Goal: Transaction & Acquisition: Purchase product/service

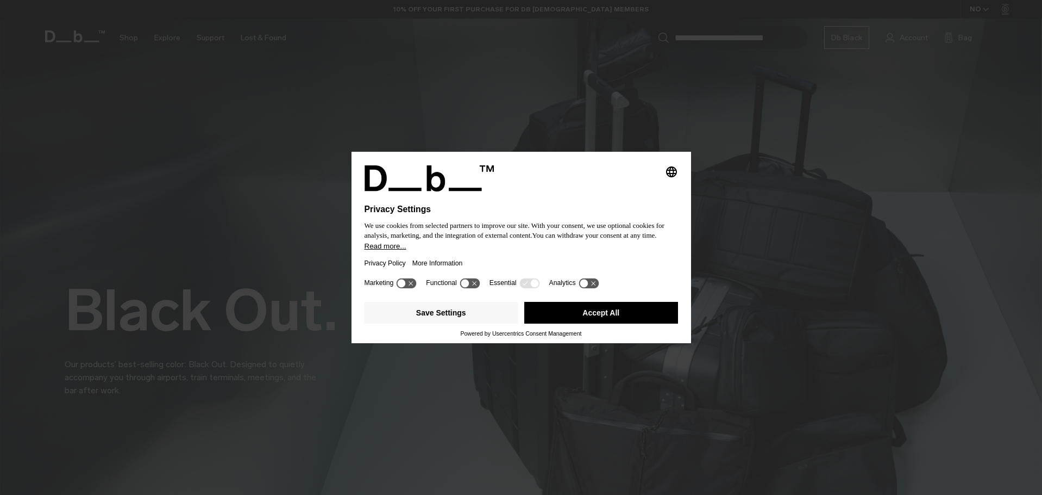
click at [491, 258] on div "Privacy Policy More Information" at bounding box center [522, 263] width 314 height 25
click at [603, 311] on button "Accept All" at bounding box center [601, 313] width 154 height 22
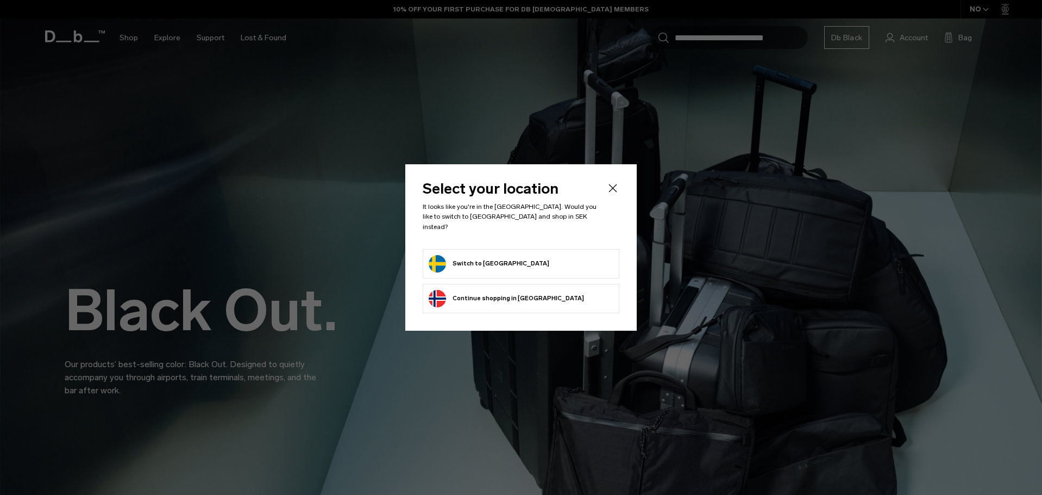
click at [473, 255] on button "Switch to Sweden" at bounding box center [489, 263] width 121 height 17
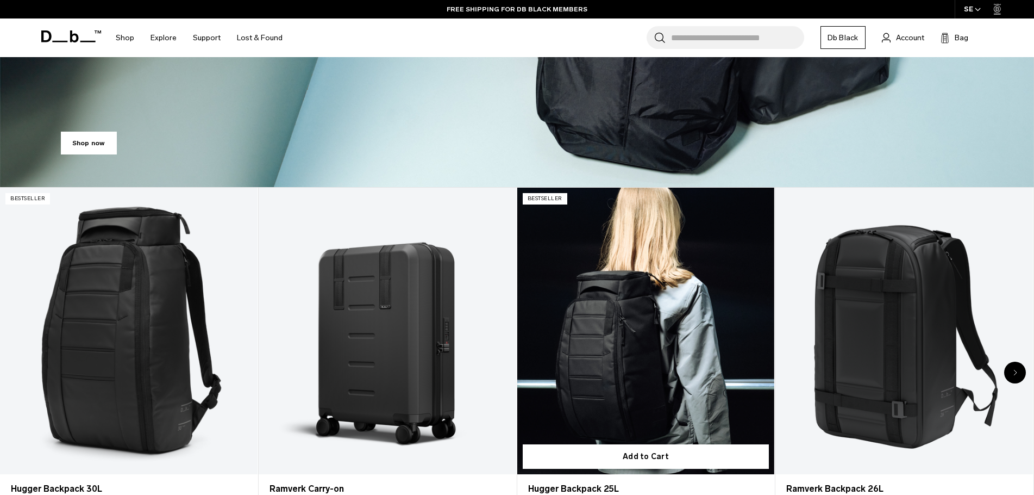
scroll to position [217, 0]
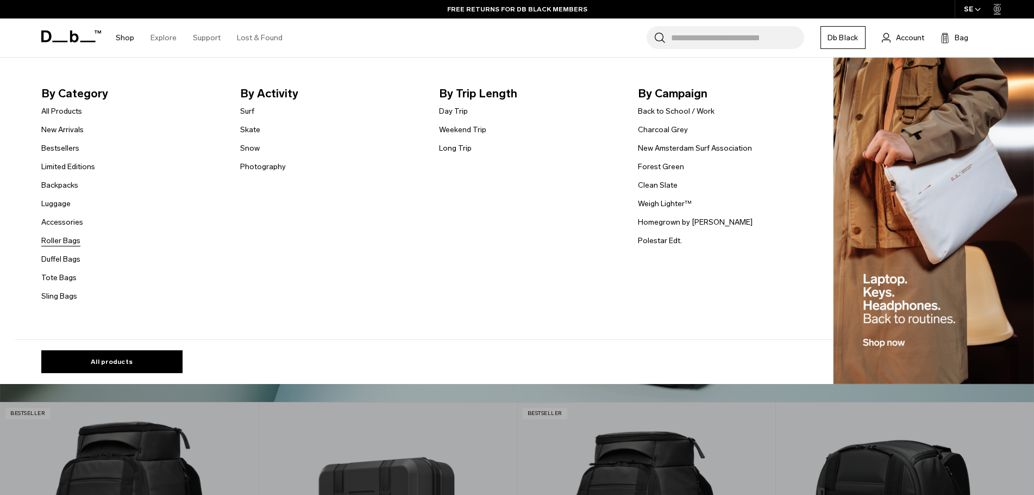
click at [68, 242] on link "Roller Bags" at bounding box center [60, 240] width 39 height 11
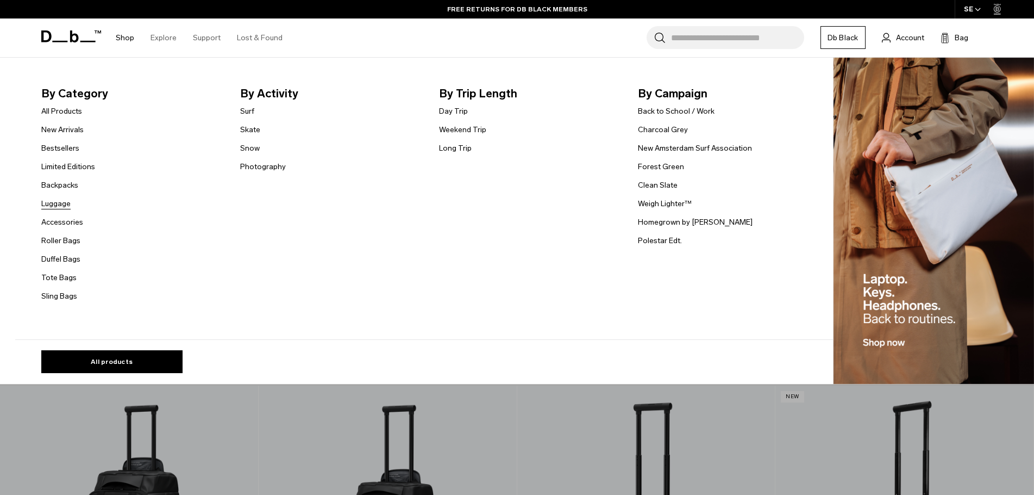
click at [62, 204] on link "Luggage" at bounding box center [55, 203] width 29 height 11
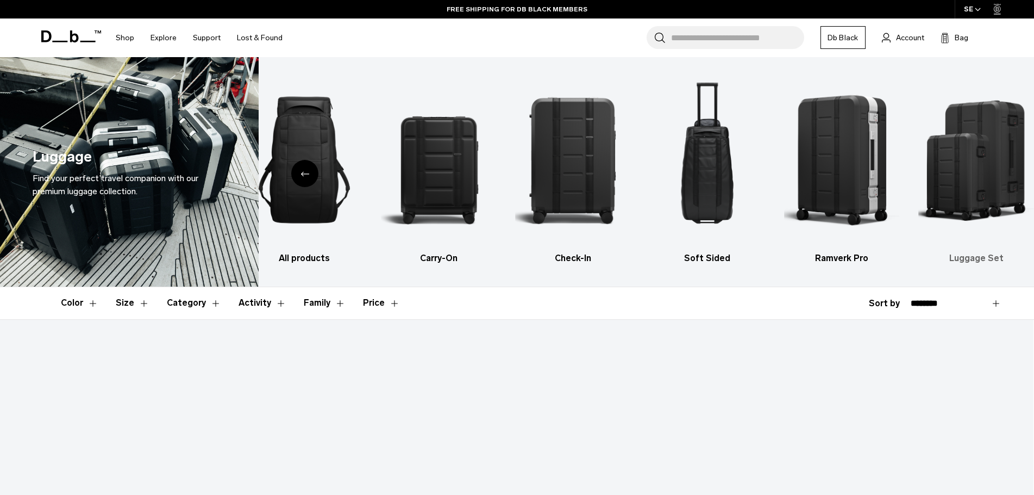
click at [995, 180] on img "6 / 6" at bounding box center [975, 159] width 115 height 173
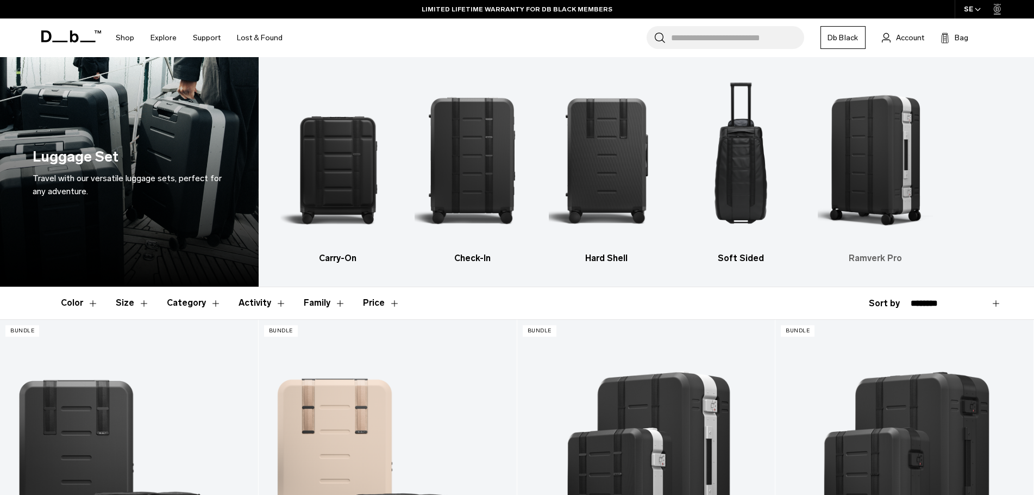
click at [879, 203] on img "5 / 5" at bounding box center [875, 159] width 115 height 173
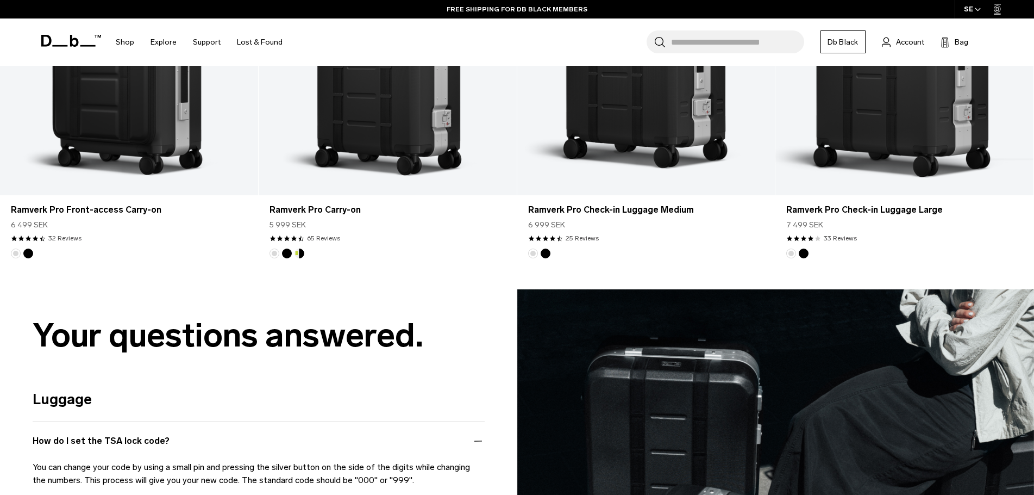
scroll to position [707, 0]
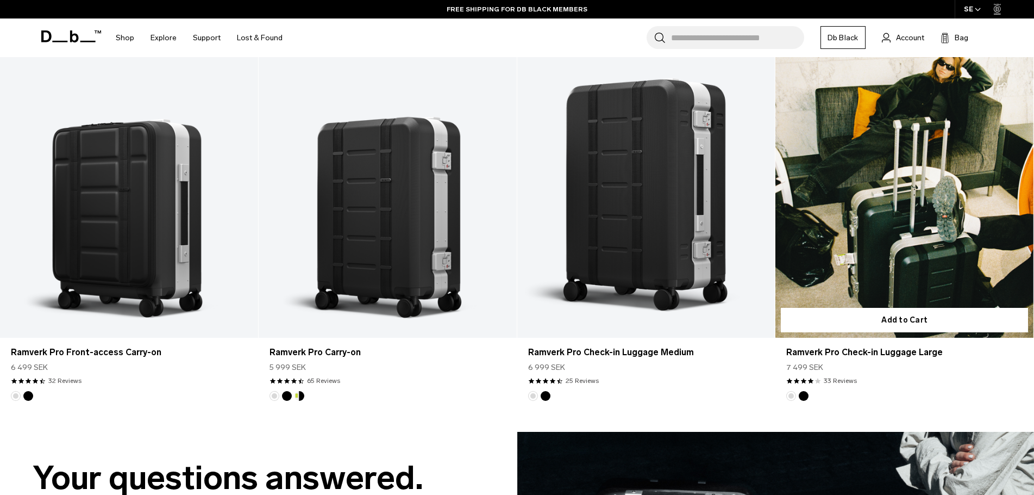
click at [878, 260] on link "Ramverk Pro Check-in Luggage Large" at bounding box center [905, 194] width 258 height 287
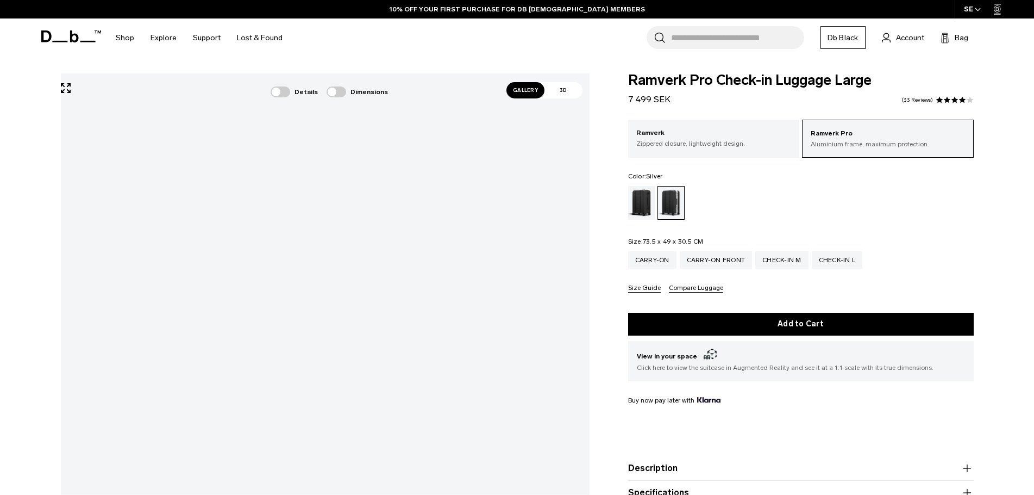
click at [603, 420] on div "Ramverk Pro Check-in Luggage Large 7 499 SEK 4.0 star rating 33 Reviews Ramverk…" at bounding box center [801, 318] width 411 height 491
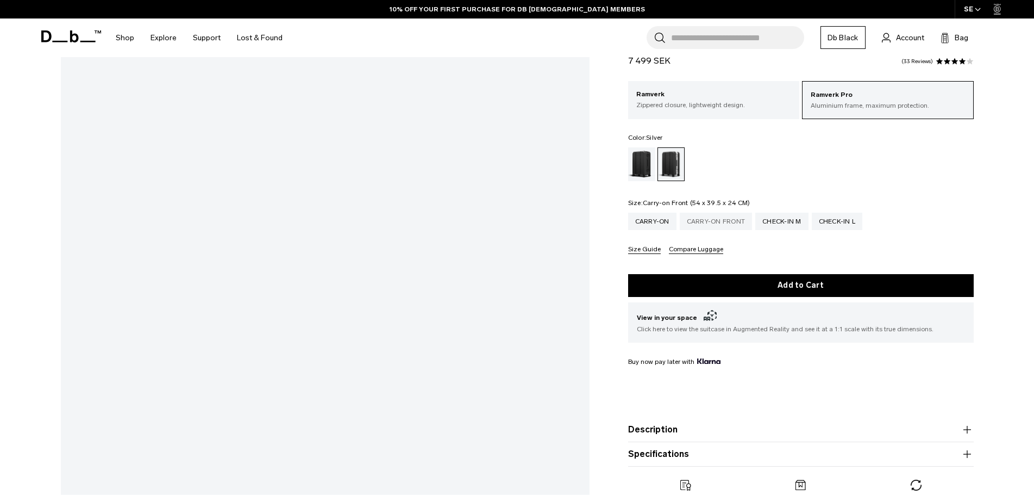
click at [711, 220] on div "Carry-on Front" at bounding box center [716, 221] width 73 height 17
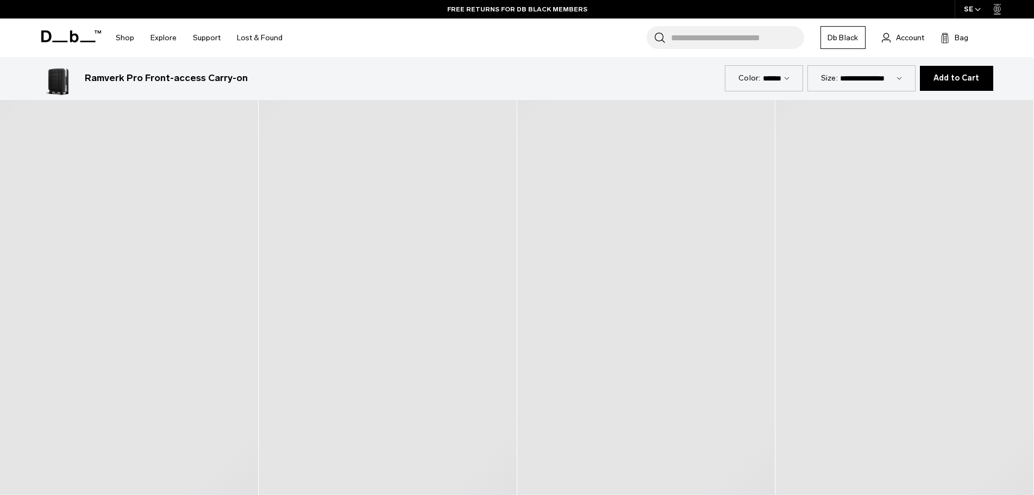
scroll to position [2065, 0]
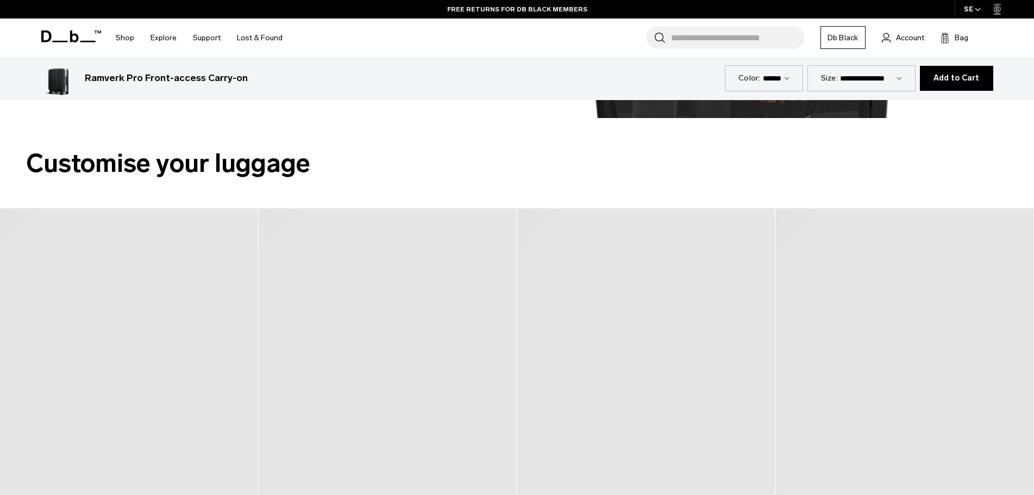
click at [314, 333] on div at bounding box center [388, 423] width 259 height 431
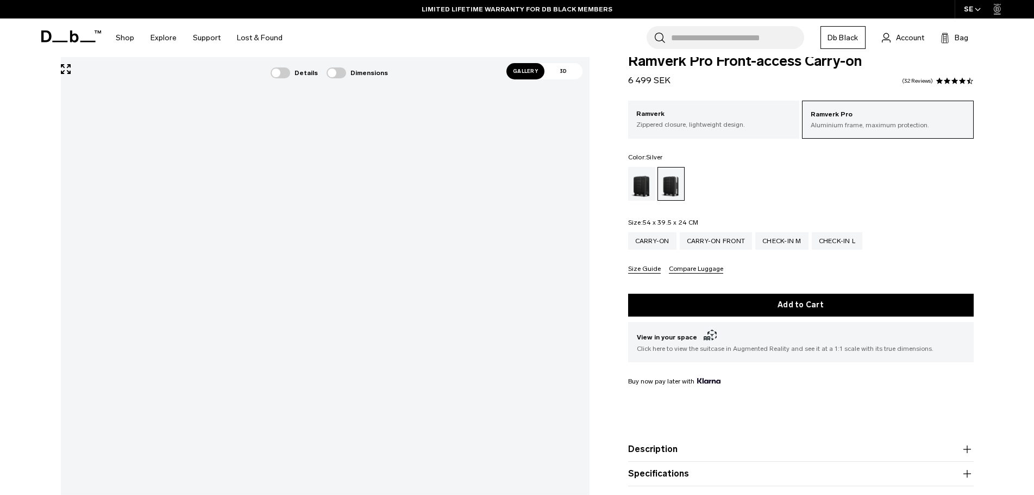
scroll to position [0, 0]
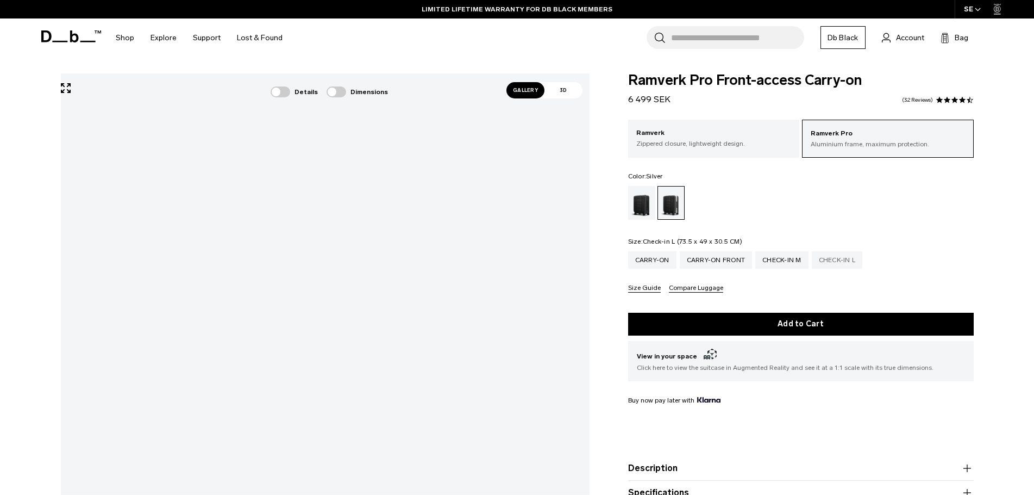
click at [846, 253] on div "Check-in L" at bounding box center [837, 259] width 51 height 17
